Goal: Task Accomplishment & Management: Use online tool/utility

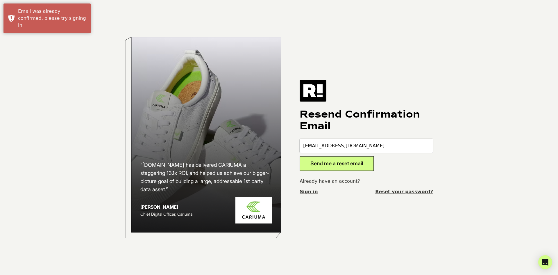
click at [339, 165] on button "Send me a reset email" at bounding box center [337, 163] width 74 height 15
click at [307, 190] on link "Sign in" at bounding box center [309, 191] width 18 height 7
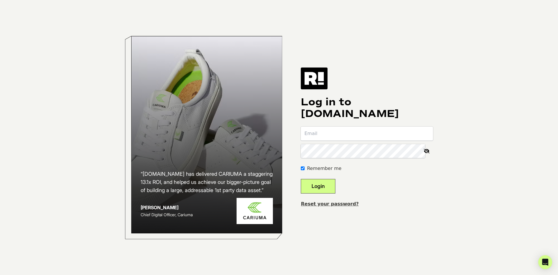
type input "rshook@wth.com"
click at [325, 187] on button "Login" at bounding box center [318, 186] width 35 height 15
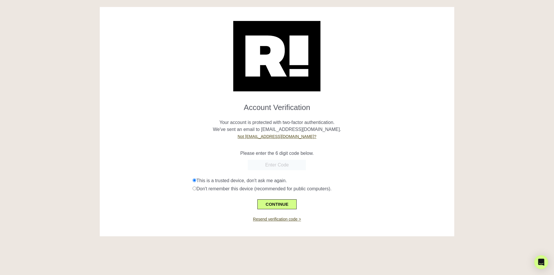
click at [273, 164] on input "text" at bounding box center [277, 165] width 58 height 10
type input "259963"
click at [275, 204] on button "CONTINUE" at bounding box center [276, 204] width 39 height 10
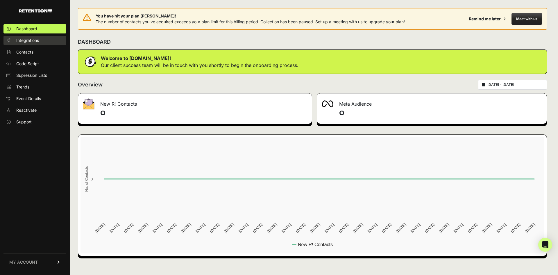
click at [28, 40] on span "Integrations" at bounding box center [27, 41] width 23 height 6
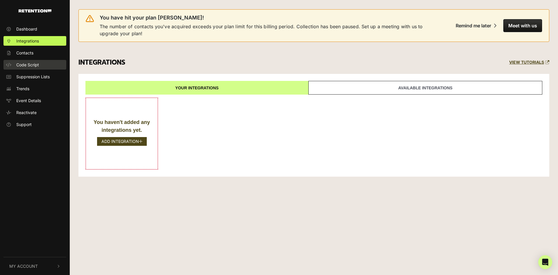
click at [29, 65] on span "Code Script" at bounding box center [27, 65] width 23 height 6
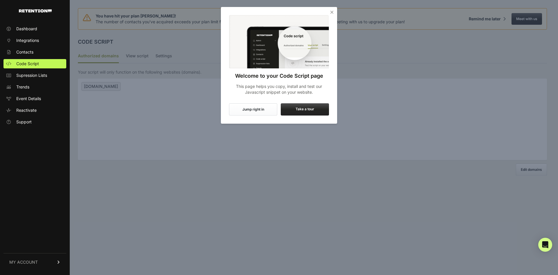
click at [333, 12] on icon "Close" at bounding box center [332, 12] width 6 height 6
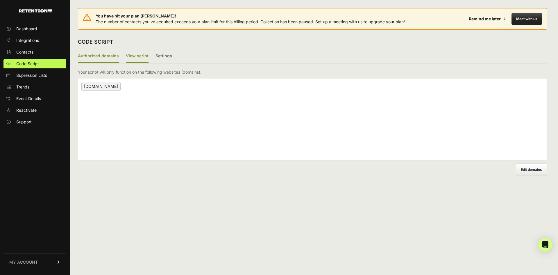
click at [136, 57] on label "View script" at bounding box center [137, 56] width 23 height 14
click at [0, 0] on input "View script" at bounding box center [0, 0] width 0 height 0
